Goal: Transaction & Acquisition: Purchase product/service

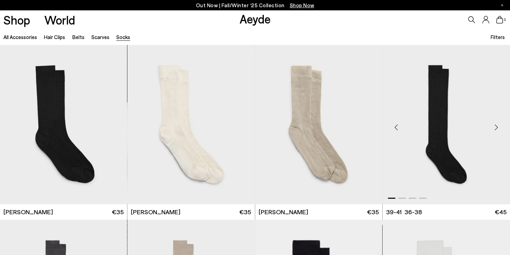
click at [497, 127] on div "Next slide" at bounding box center [495, 127] width 21 height 21
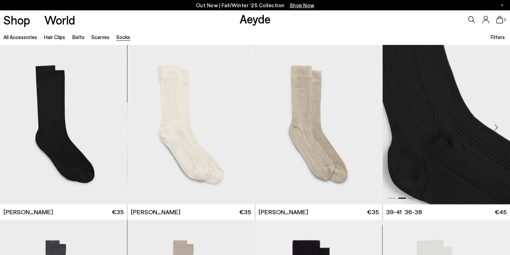
click at [497, 127] on div "Next slide" at bounding box center [495, 127] width 21 height 21
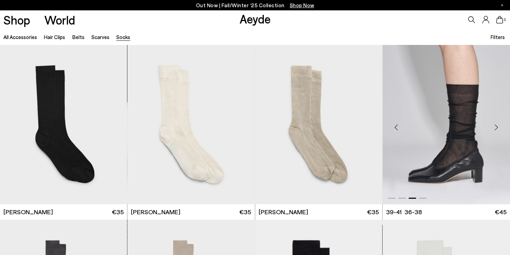
click at [455, 116] on img "3 / 4" at bounding box center [445, 125] width 127 height 160
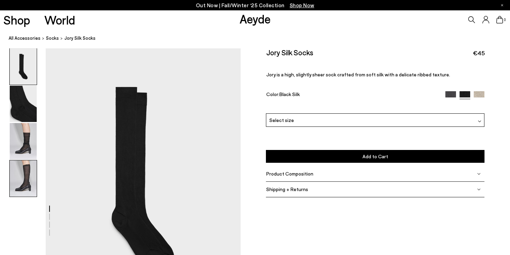
click at [11, 183] on img at bounding box center [23, 179] width 27 height 36
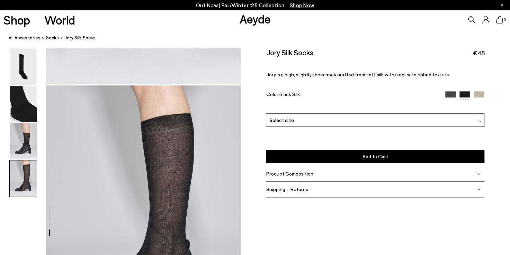
scroll to position [761, 0]
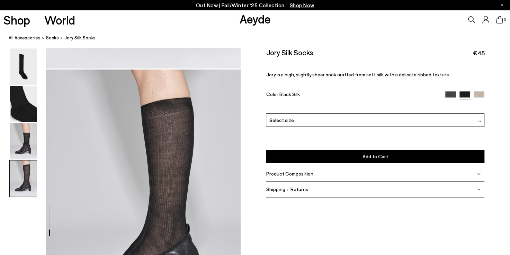
click at [284, 177] on div "Product Composition" at bounding box center [375, 174] width 218 height 16
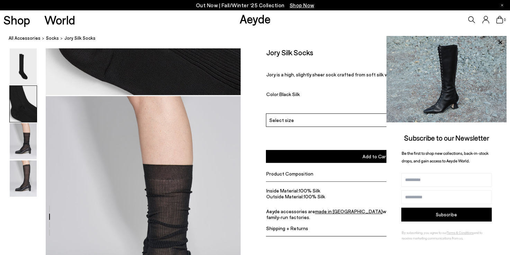
scroll to position [415, 0]
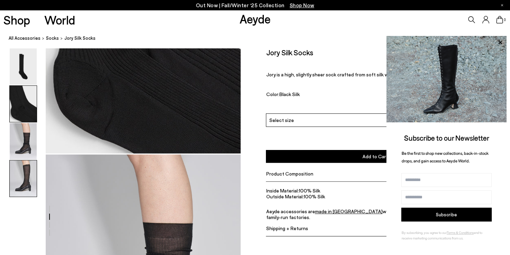
click at [20, 194] on img at bounding box center [23, 179] width 27 height 36
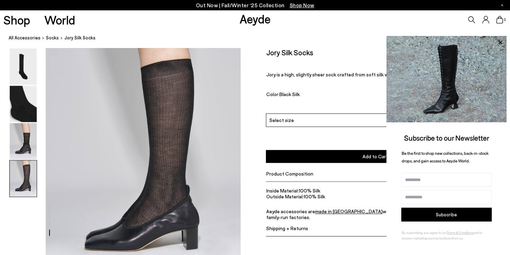
scroll to position [761, 0]
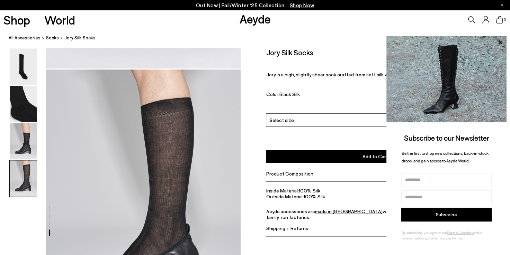
click at [277, 114] on div "Select size" at bounding box center [375, 119] width 218 height 13
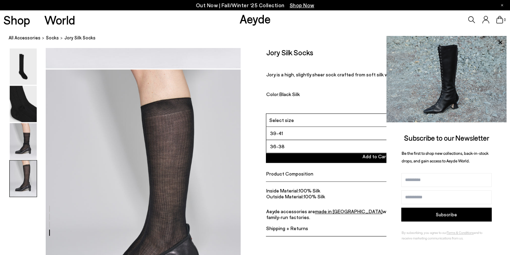
click at [275, 117] on span "Select size" at bounding box center [281, 120] width 25 height 7
